Goal: Register for event/course

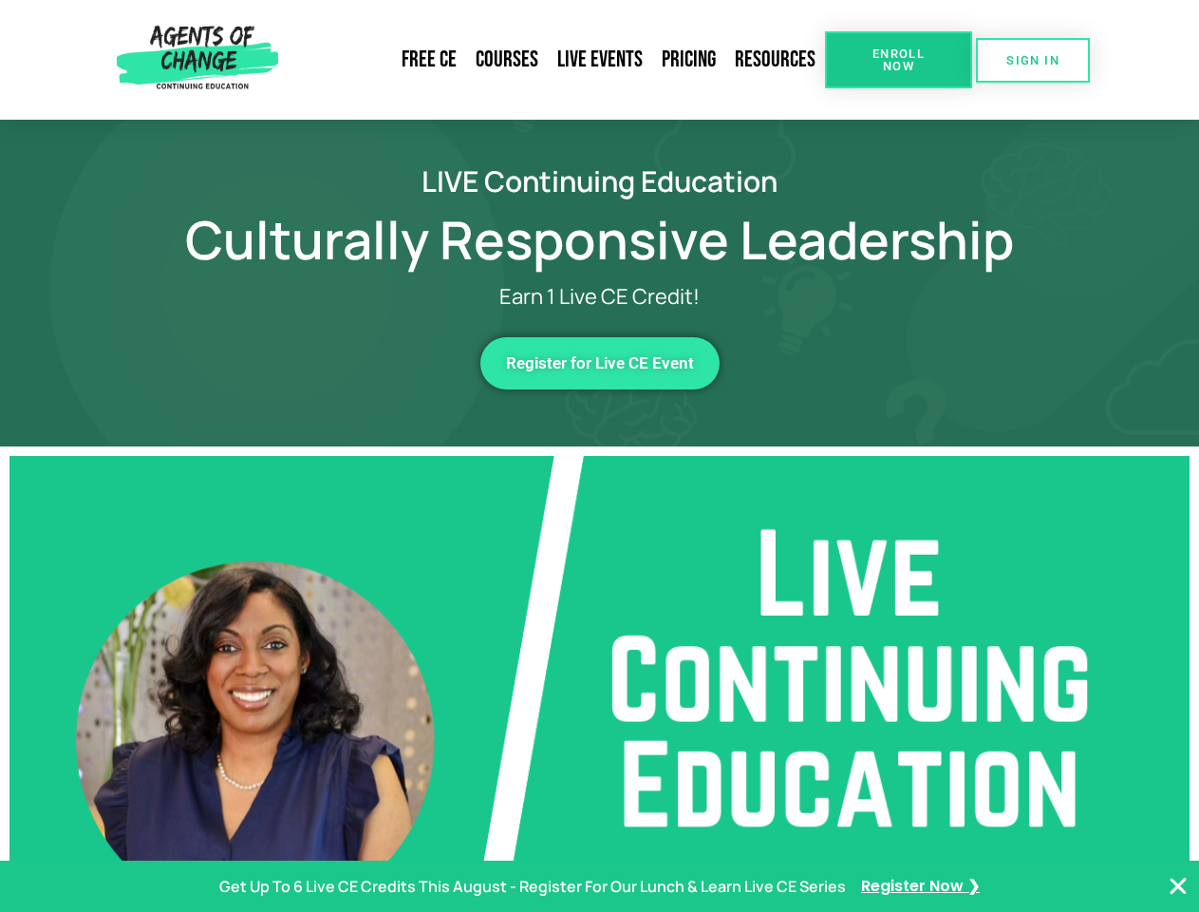
click at [898, 60] on span "Enroll Now" at bounding box center [899, 59] width 86 height 25
click at [1033, 60] on span "SIGN IN" at bounding box center [1033, 60] width 53 height 12
click at [600, 363] on span "Register for Live CE Event" at bounding box center [600, 363] width 188 height 16
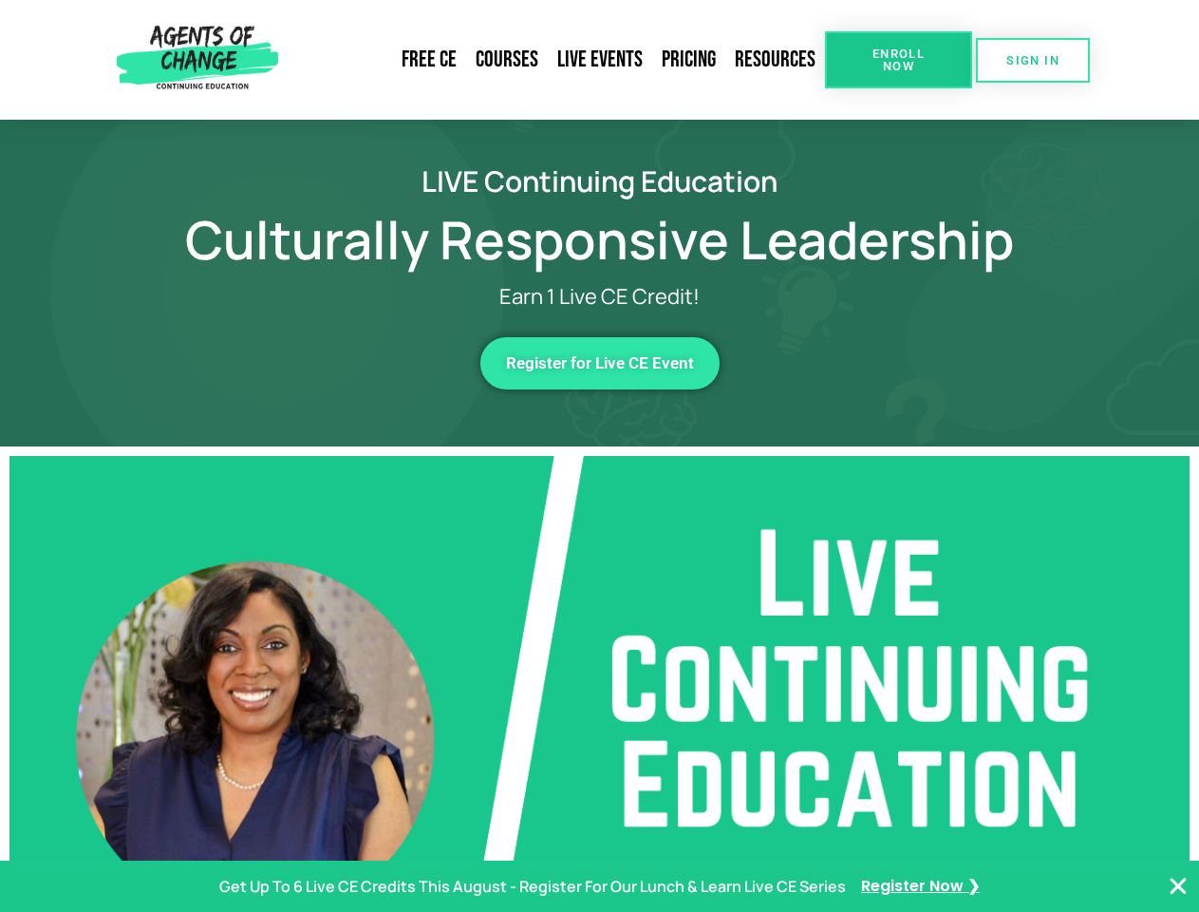
click at [600, 363] on span "Register for Live CE Event" at bounding box center [600, 363] width 188 height 16
click at [599, 886] on p "Get Up To 6 Live CE Credits This August - Register For Our Lunch & Learn Live C…" at bounding box center [532, 887] width 627 height 28
click at [1178, 886] on icon "Close Banner" at bounding box center [1178, 886] width 23 height 23
